Goal: Information Seeking & Learning: Learn about a topic

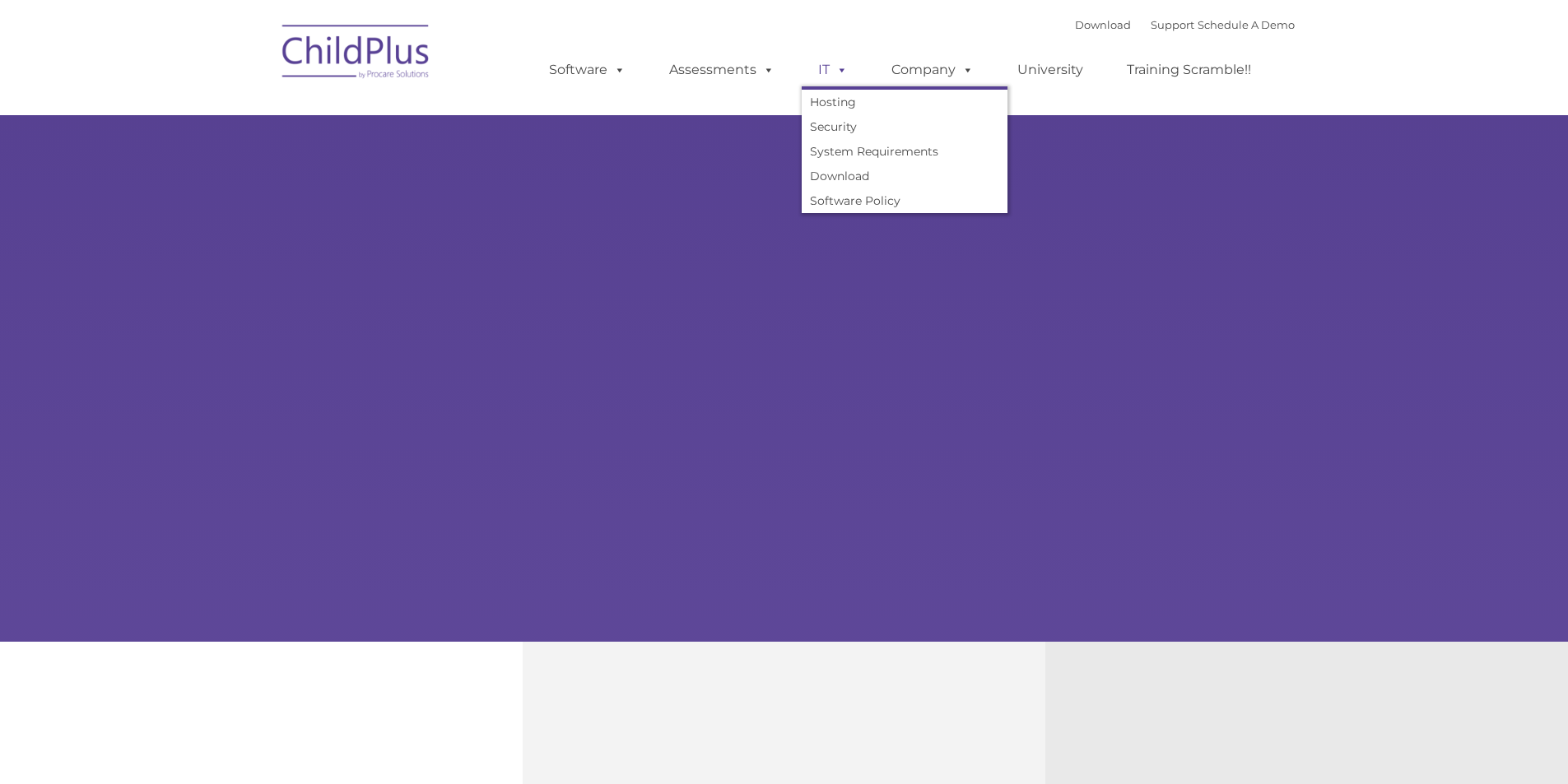
type input ""
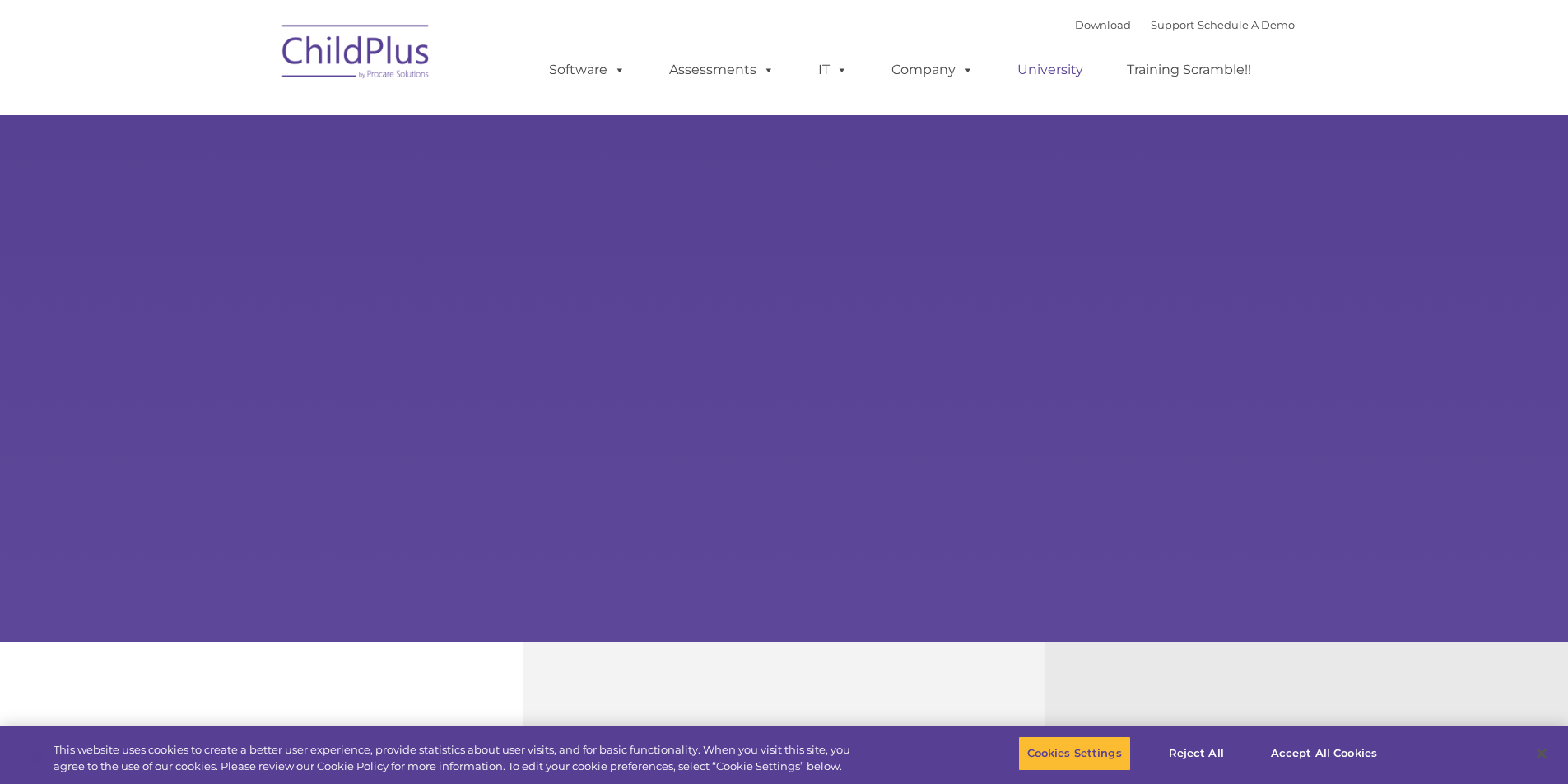
select select "MEDIUM"
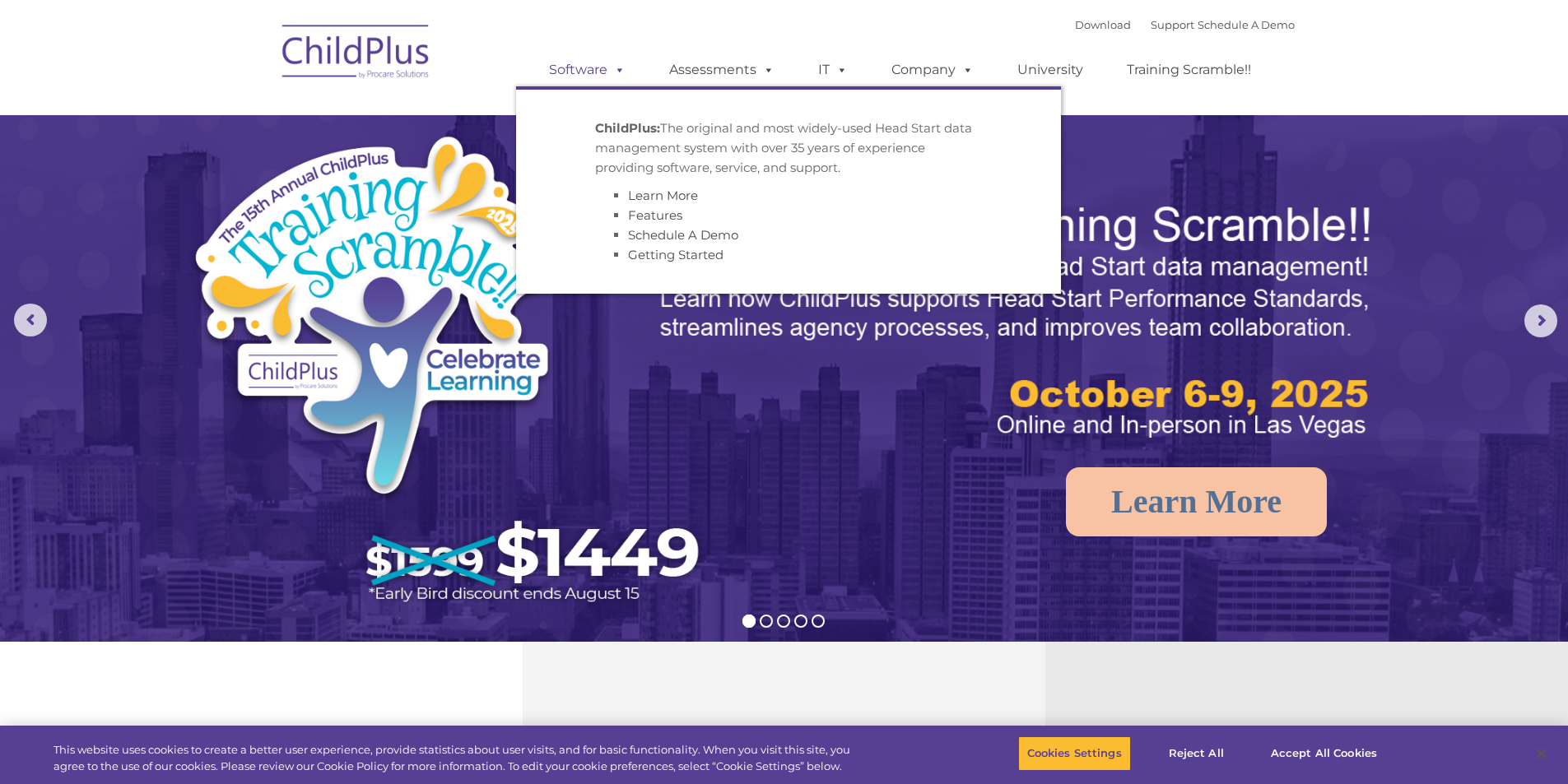
click at [620, 77] on span at bounding box center [616, 69] width 18 height 16
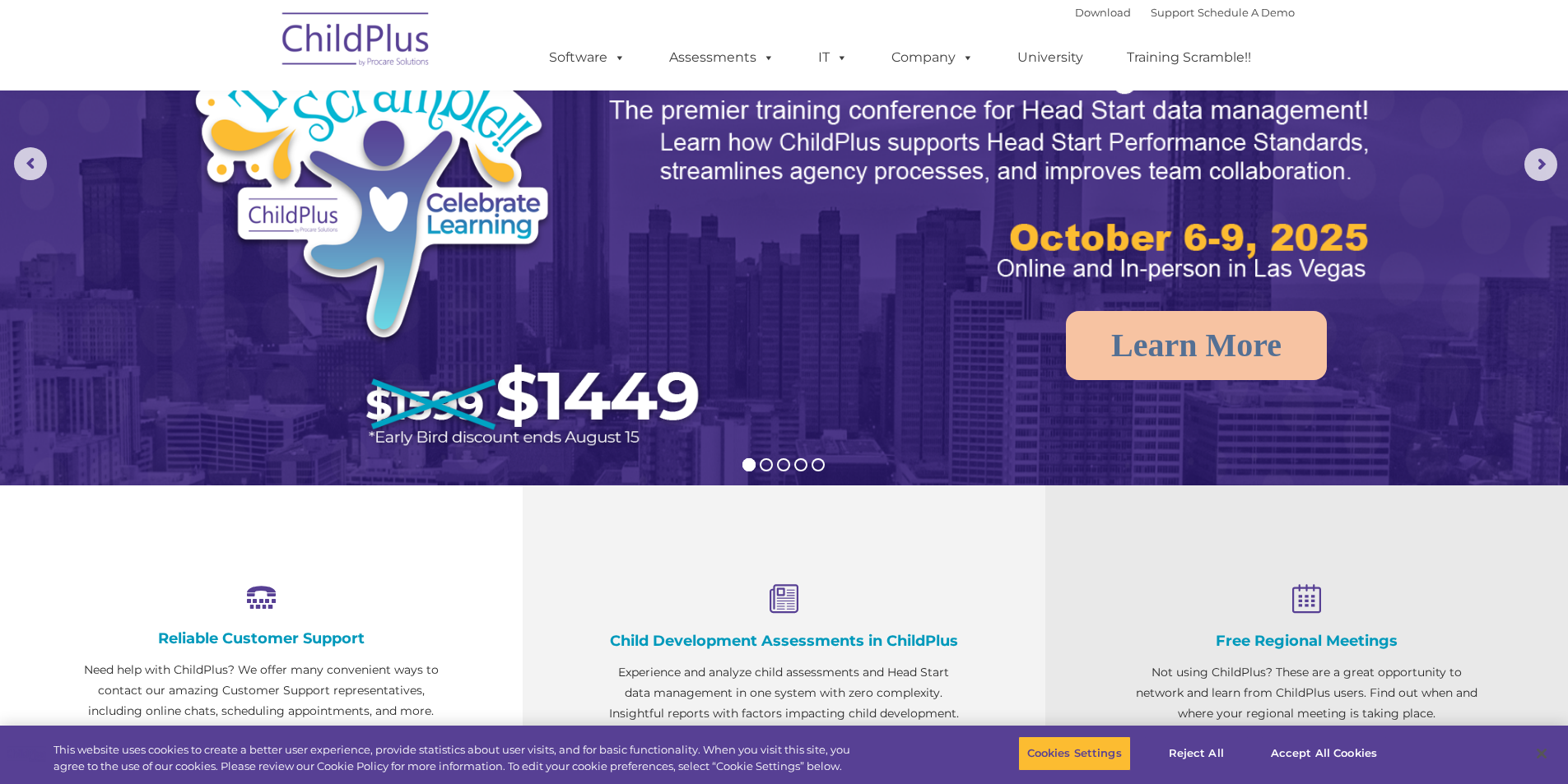
scroll to position [164, 0]
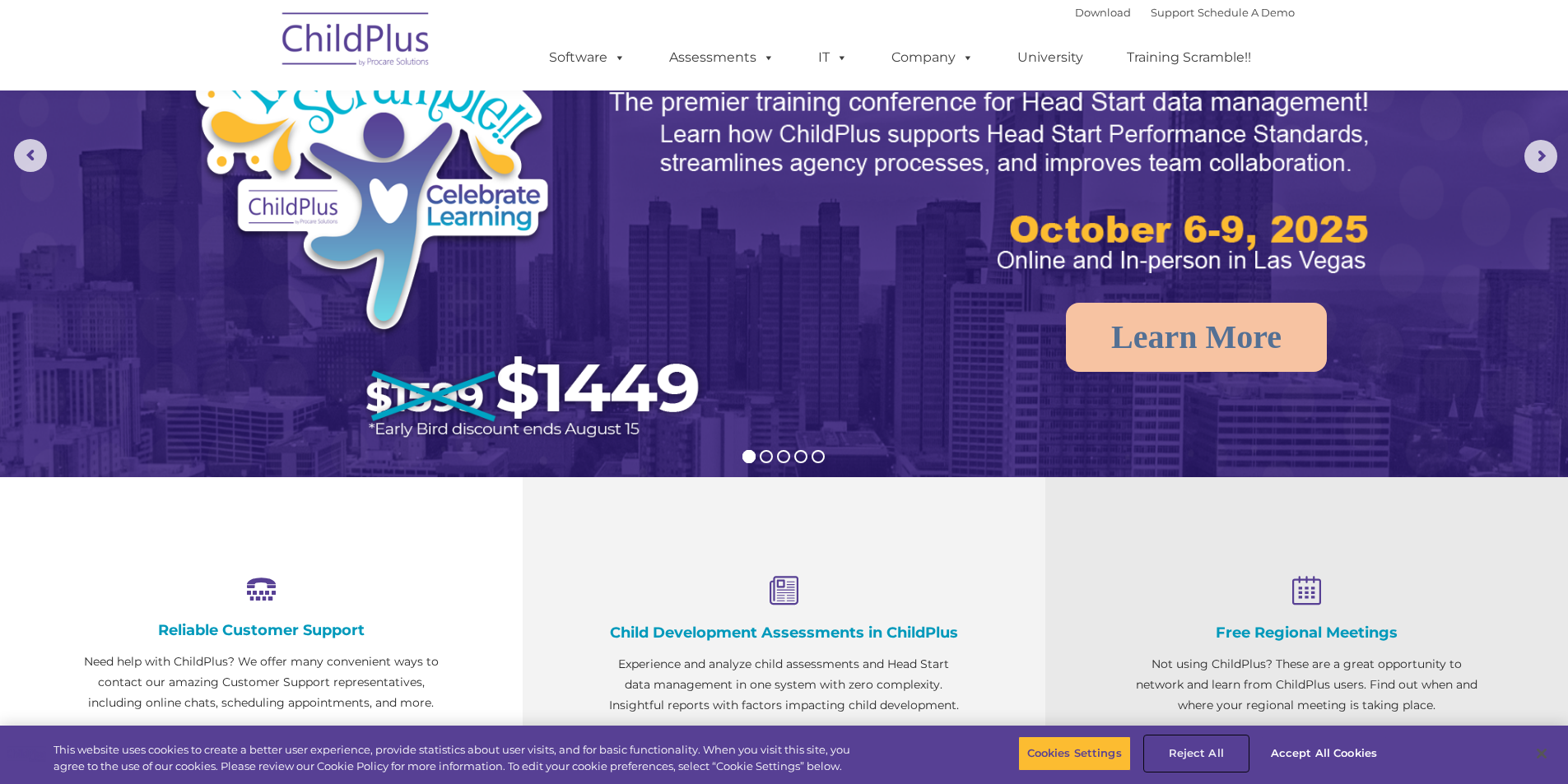
click at [1186, 752] on button "Reject All" at bounding box center [1196, 754] width 103 height 35
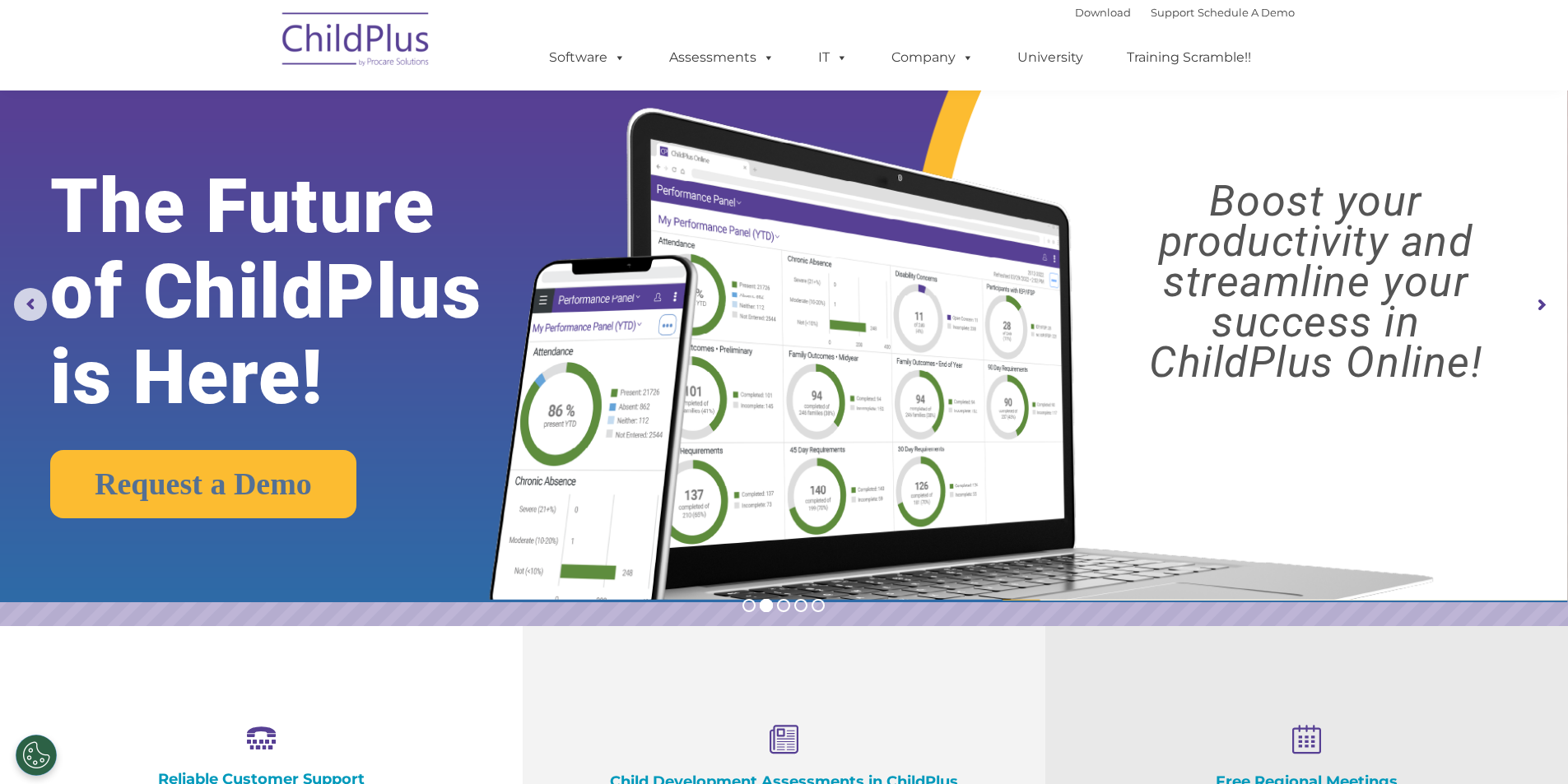
scroll to position [0, 0]
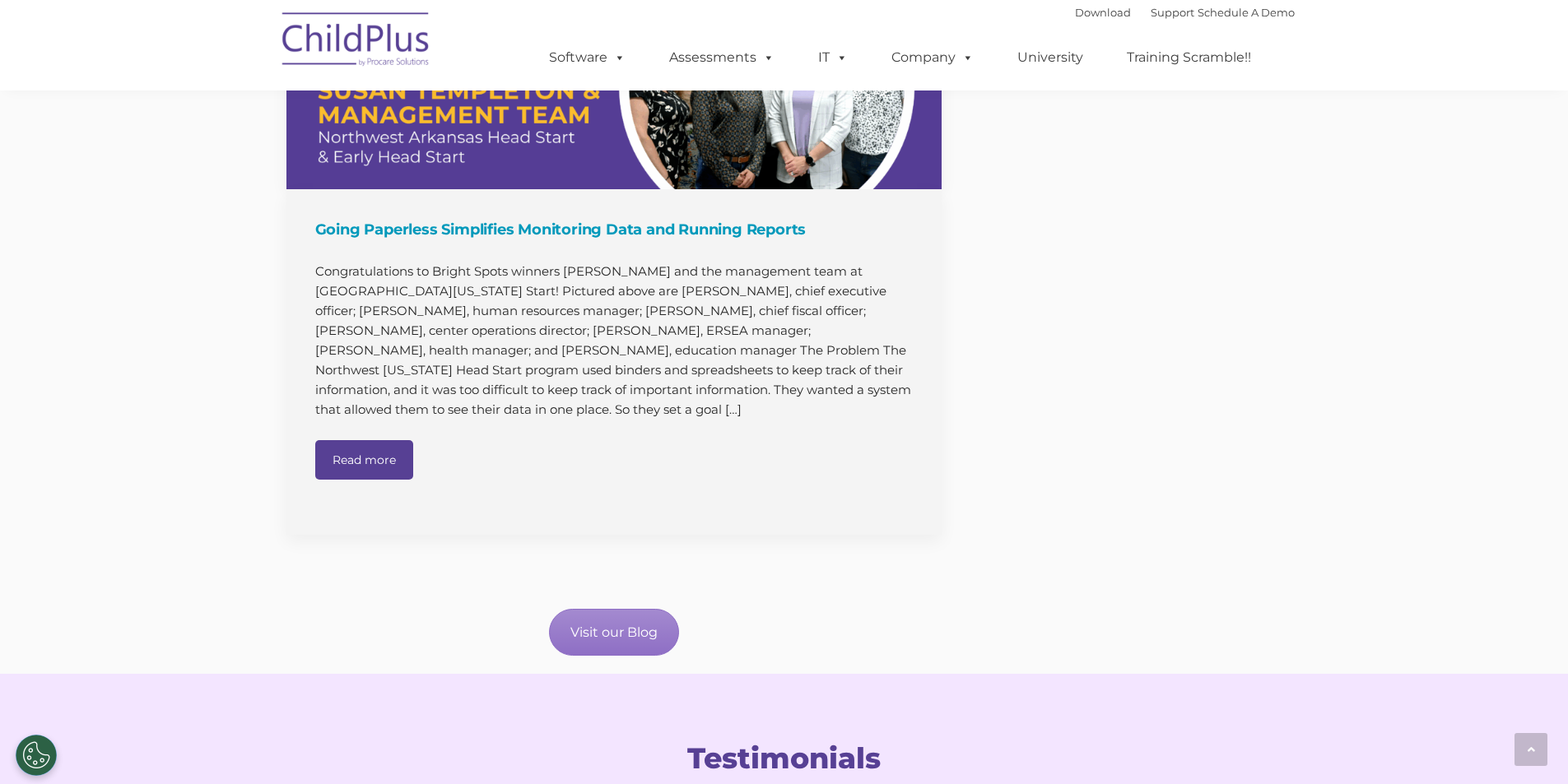
scroll to position [1810, 0]
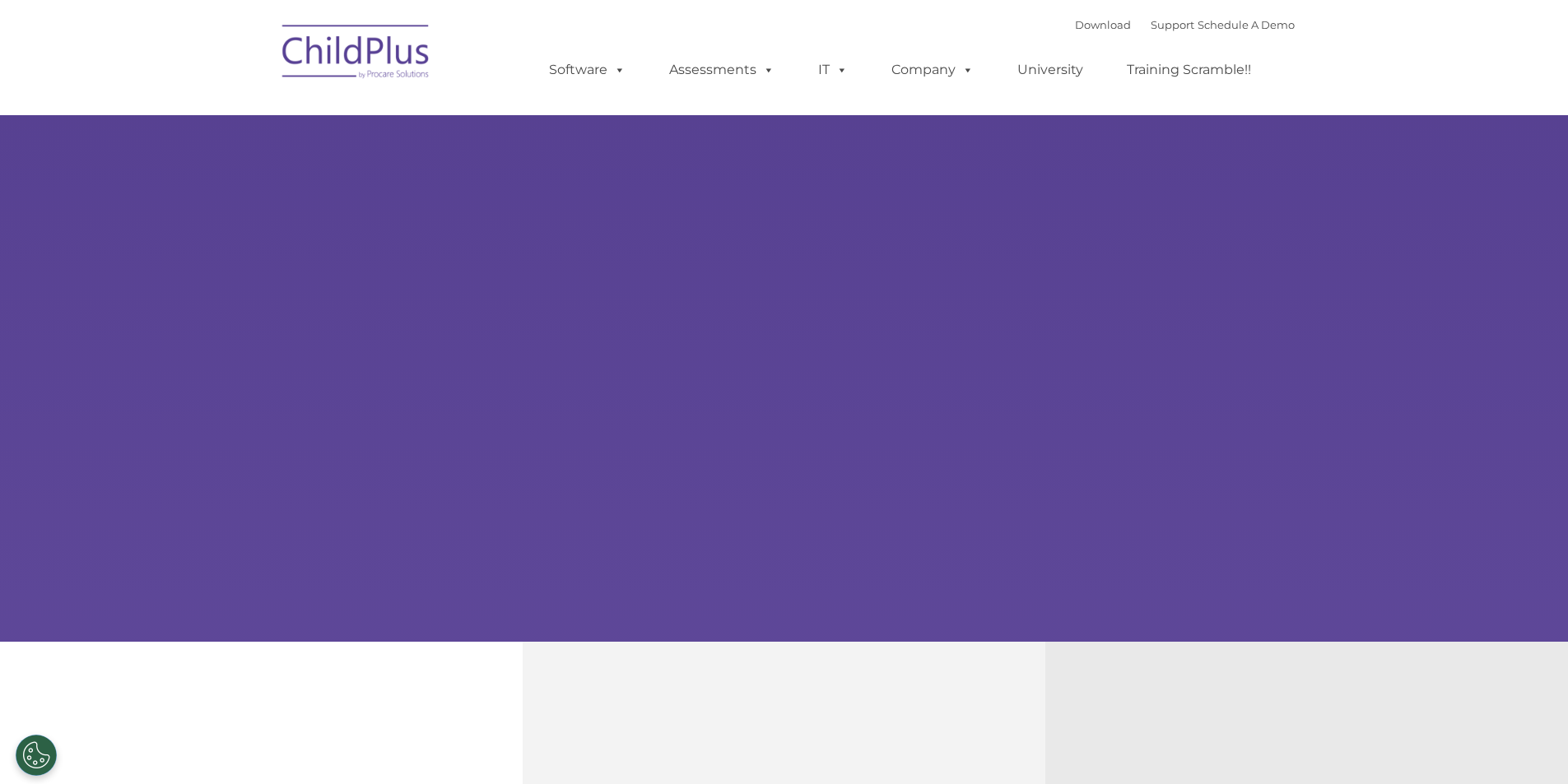
type input ""
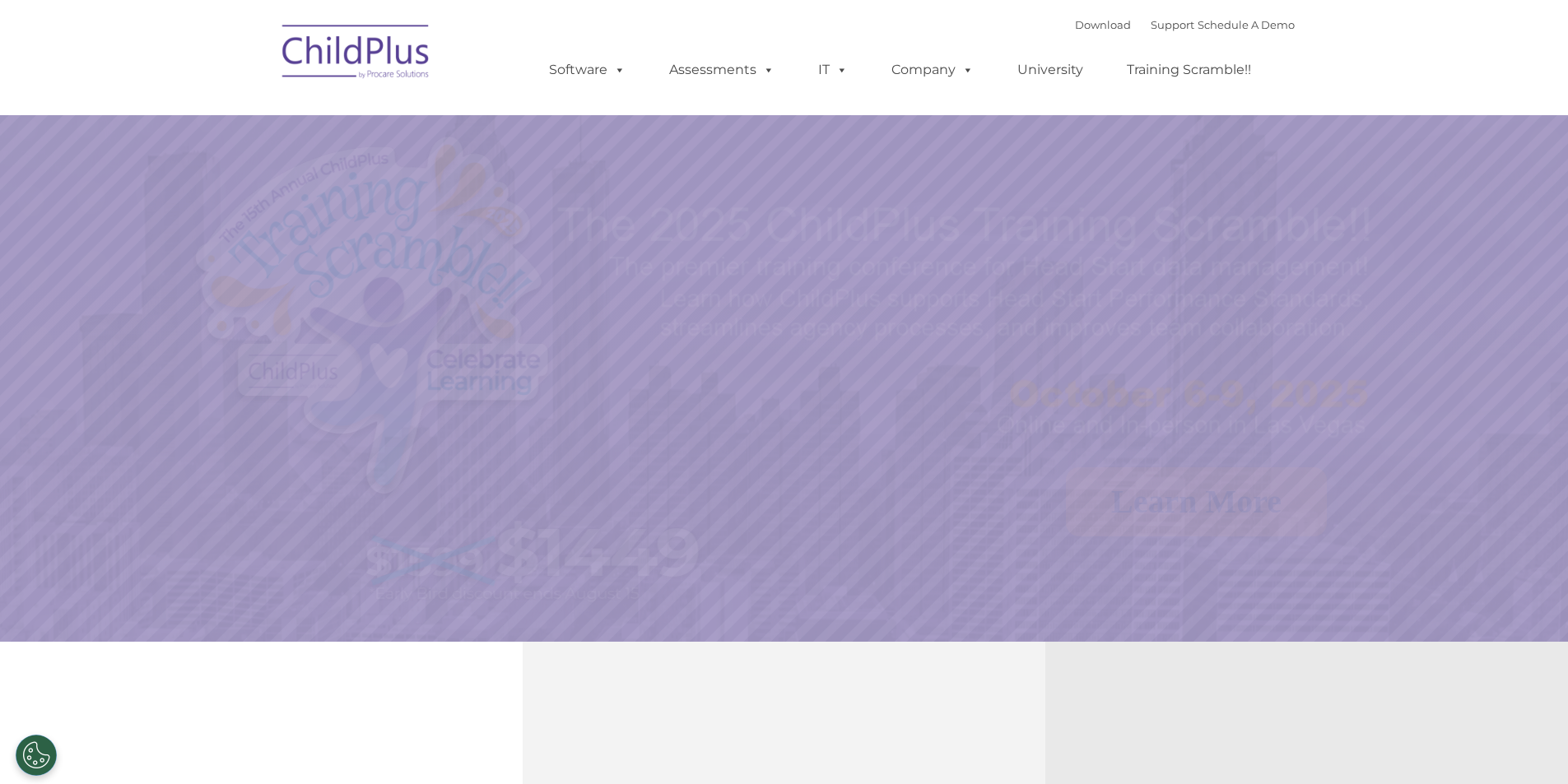
select select "MEDIUM"
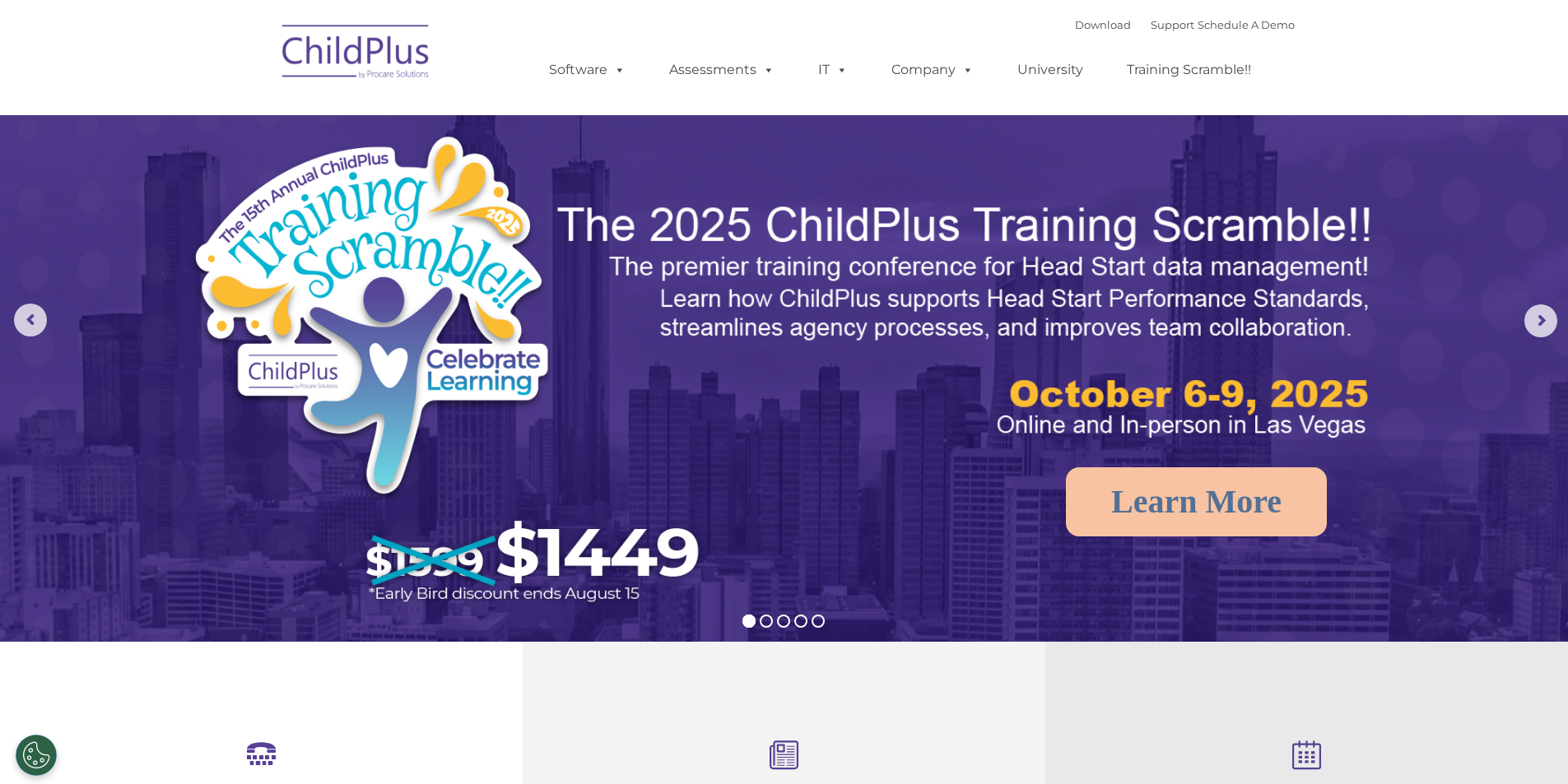
click at [335, 42] on img at bounding box center [356, 54] width 164 height 82
